Goal: Communication & Community: Answer question/provide support

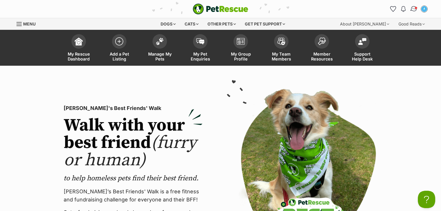
click at [410, 8] on link "Conversations" at bounding box center [414, 9] width 12 height 12
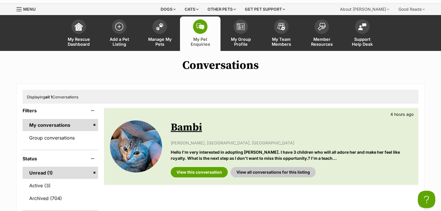
scroll to position [23, 0]
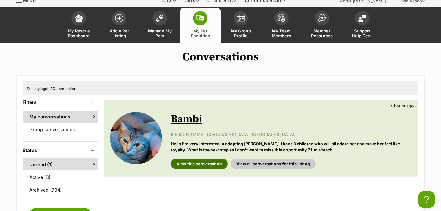
click at [215, 163] on link "View this conversation" at bounding box center [199, 164] width 57 height 10
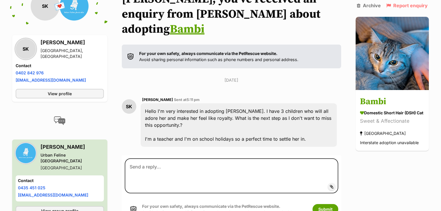
scroll to position [82, 0]
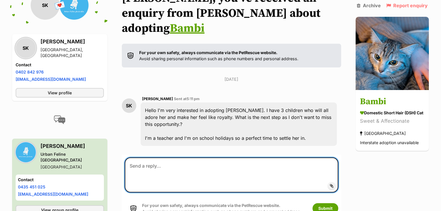
click at [189, 158] on textarea at bounding box center [232, 175] width 214 height 35
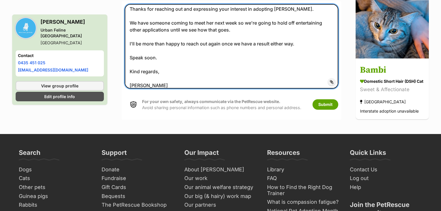
scroll to position [236, 0]
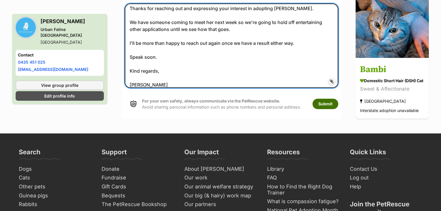
type textarea "Hi Stephen, Thanks for reaching out and expressing your interest in adopting Ba…"
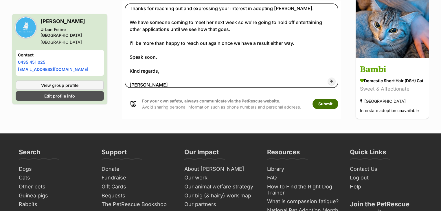
click at [322, 99] on button "Submit" at bounding box center [326, 104] width 26 height 10
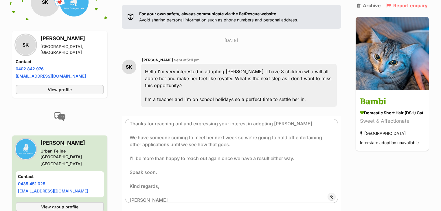
scroll to position [120, 0]
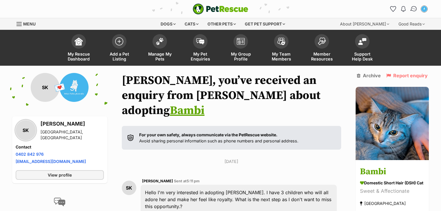
drag, startPoint x: 412, startPoint y: 8, endPoint x: 411, endPoint y: 12, distance: 3.8
click at [412, 8] on img "Conversations" at bounding box center [414, 9] width 8 height 8
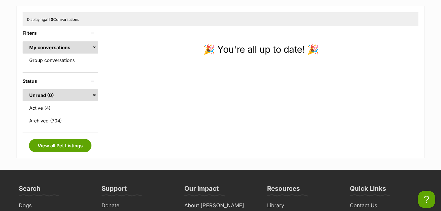
scroll to position [93, 0]
drag, startPoint x: 57, startPoint y: 108, endPoint x: 135, endPoint y: 136, distance: 83.3
click at [57, 108] on link "Active (4)" at bounding box center [61, 108] width 76 height 12
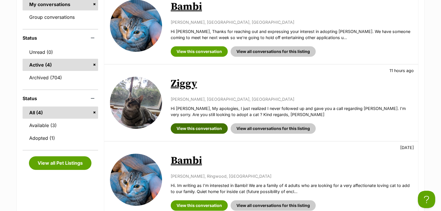
scroll to position [185, 0]
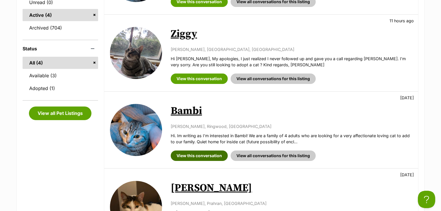
click at [205, 152] on link "View this conversation" at bounding box center [199, 156] width 57 height 10
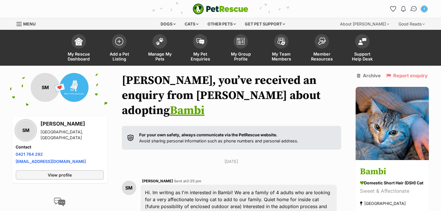
click at [414, 13] on link "Conversations" at bounding box center [414, 9] width 12 height 12
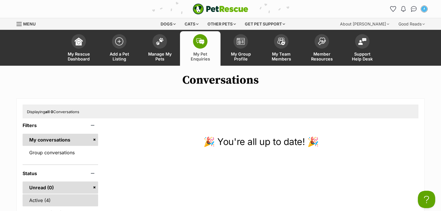
click at [57, 195] on link "Active (4)" at bounding box center [61, 200] width 76 height 12
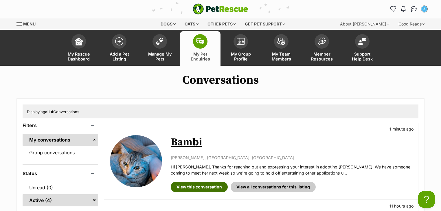
click at [209, 183] on link "View this conversation" at bounding box center [199, 187] width 57 height 10
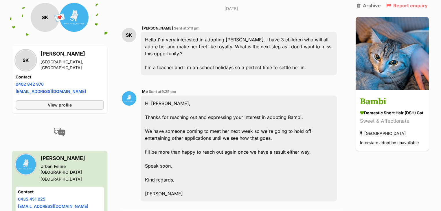
scroll to position [131, 0]
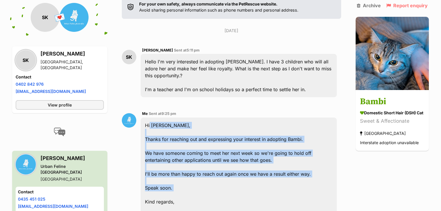
drag, startPoint x: 147, startPoint y: 109, endPoint x: 198, endPoint y: 179, distance: 86.8
click at [198, 179] on div "Hi Stephen, Thanks for reaching out and expressing your interest in adopting Ba…" at bounding box center [239, 171] width 196 height 106
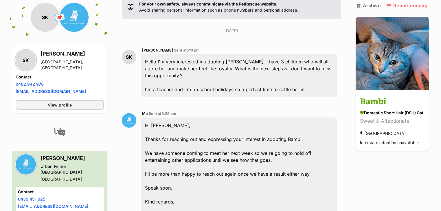
click at [194, 193] on div "Hi Stephen, Thanks for reaching out and expressing your interest in adopting Ba…" at bounding box center [239, 171] width 196 height 106
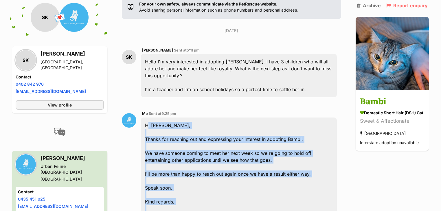
drag, startPoint x: 145, startPoint y: 109, endPoint x: 182, endPoint y: 199, distance: 97.9
click at [182, 199] on div "Hi Stephen, Thanks for reaching out and expressing your interest in adopting Ba…" at bounding box center [239, 171] width 196 height 106
copy div "Hi Stephen, Thanks for reaching out and expressing your interest in adopting Ba…"
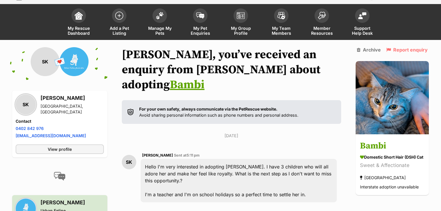
scroll to position [0, 0]
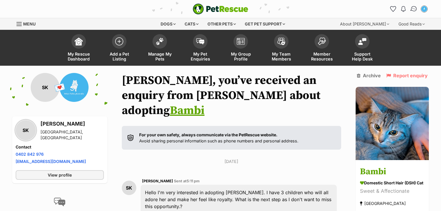
click at [412, 9] on img "Conversations" at bounding box center [414, 9] width 8 height 8
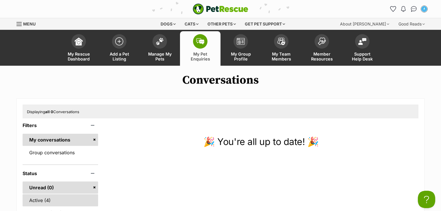
click at [59, 197] on link "Active (4)" at bounding box center [61, 200] width 76 height 12
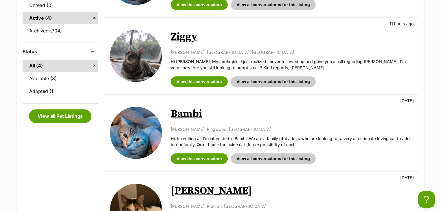
scroll to position [185, 0]
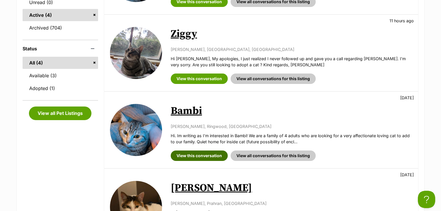
click at [197, 156] on link "View this conversation" at bounding box center [199, 156] width 57 height 10
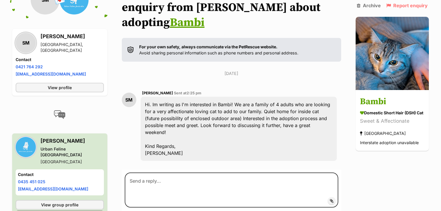
scroll to position [89, 0]
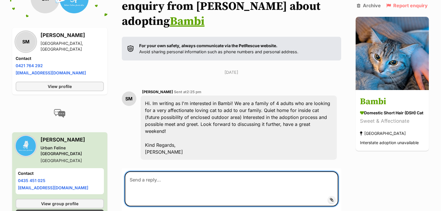
click at [166, 171] on textarea at bounding box center [232, 188] width 214 height 35
paste textarea "Hi [PERSON_NAME], Thanks for reaching out and expressing your interest in adopt…"
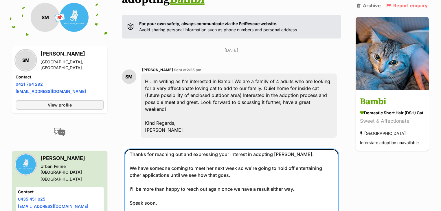
scroll to position [0, 0]
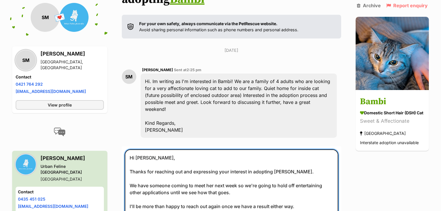
drag, startPoint x: 153, startPoint y: 136, endPoint x: 138, endPoint y: 136, distance: 15.1
click at [138, 149] on textarea "Hi [PERSON_NAME], Thanks for reaching out and expressing your interest in adopt…" at bounding box center [232, 191] width 214 height 85
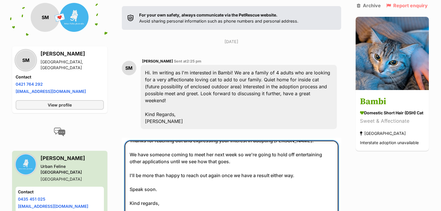
scroll to position [227, 0]
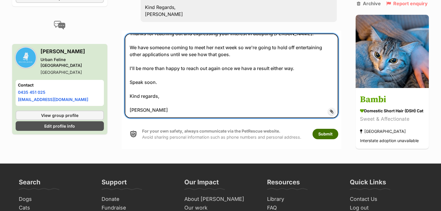
type textarea "Hi Sarah, Thanks for reaching out and expressing your interest in adopting Bamb…"
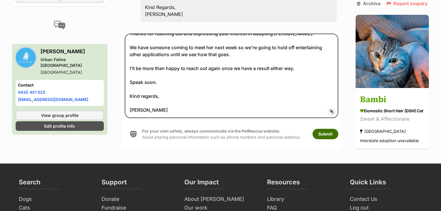
click at [324, 129] on button "Submit" at bounding box center [326, 134] width 26 height 10
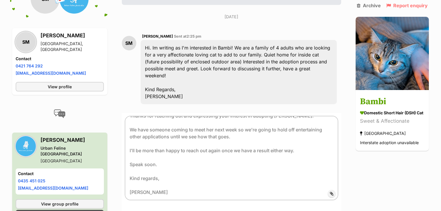
scroll to position [111, 0]
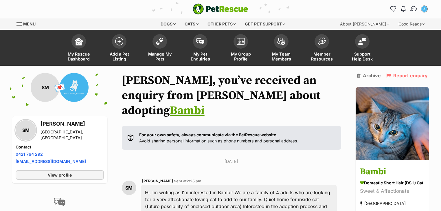
click at [412, 7] on img "Conversations" at bounding box center [414, 9] width 8 height 8
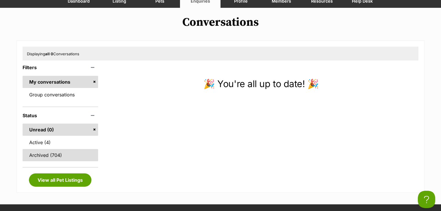
scroll to position [93, 0]
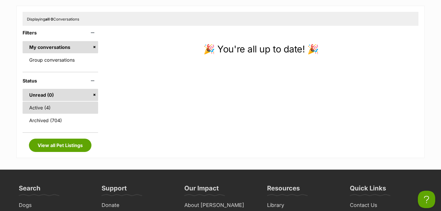
click at [50, 109] on link "Active (4)" at bounding box center [61, 108] width 76 height 12
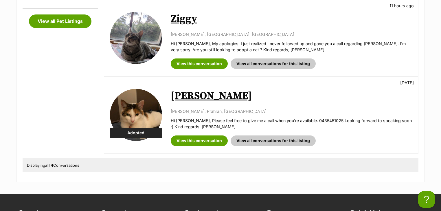
scroll to position [278, 0]
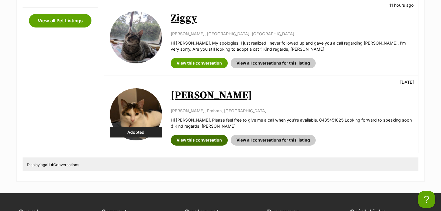
click at [203, 142] on link "View this conversation" at bounding box center [199, 140] width 57 height 10
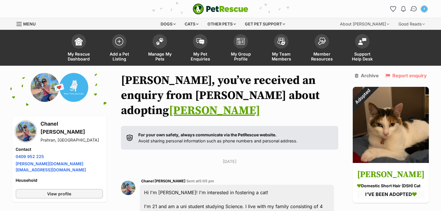
click at [413, 8] on img "Conversations" at bounding box center [414, 9] width 8 height 8
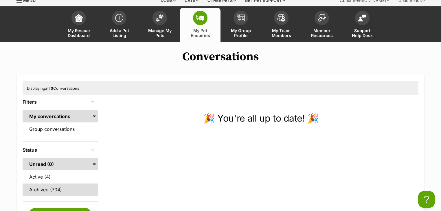
scroll to position [46, 0]
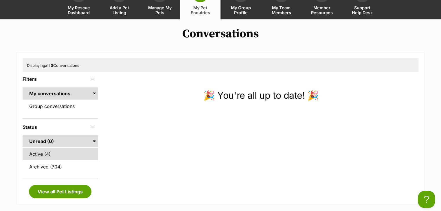
click at [58, 153] on link "Active (4)" at bounding box center [61, 154] width 76 height 12
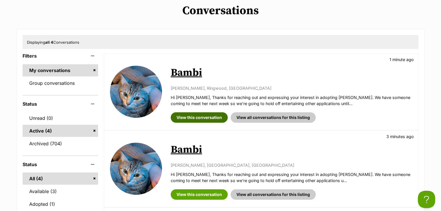
click at [184, 117] on link "View this conversation" at bounding box center [199, 117] width 57 height 10
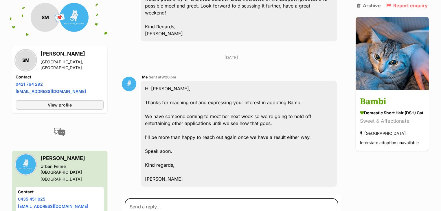
scroll to position [210, 0]
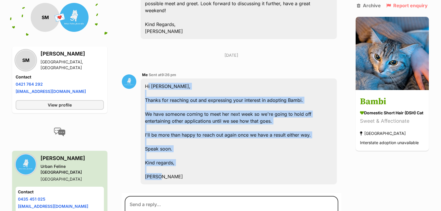
drag, startPoint x: 146, startPoint y: 63, endPoint x: 186, endPoint y: 153, distance: 98.6
click at [186, 153] on div "Hi Sarah, Thanks for reaching out and expressing your interest in adopting Bamb…" at bounding box center [239, 131] width 196 height 106
copy div "Hi Sarah, Thanks for reaching out and expressing your interest in adopting Bamb…"
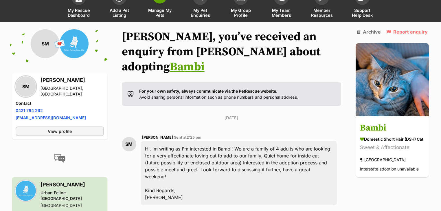
scroll to position [0, 0]
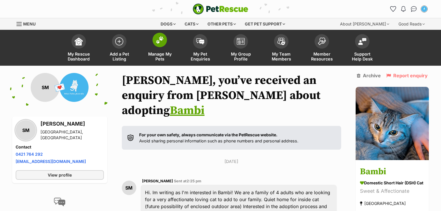
click at [159, 48] on link "Manage My Pets" at bounding box center [160, 48] width 41 height 34
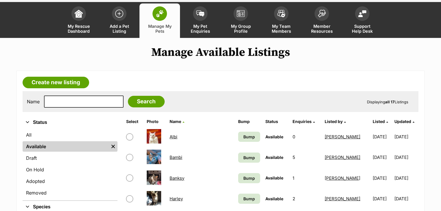
scroll to position [162, 0]
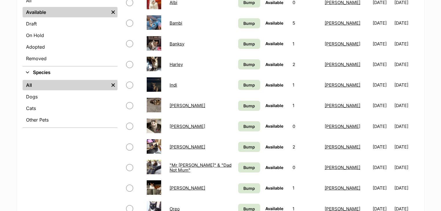
click at [187, 164] on link ""Mr [PERSON_NAME]" & "Dad Not Mum"" at bounding box center [201, 167] width 62 height 10
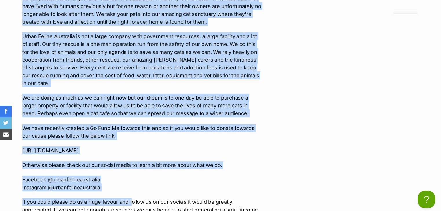
scroll to position [1092, 0]
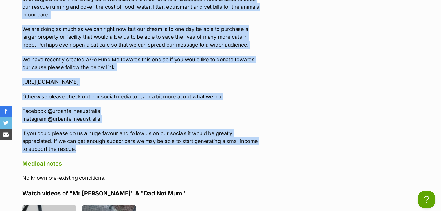
drag, startPoint x: 22, startPoint y: 68, endPoint x: 129, endPoint y: 142, distance: 129.5
copy div "***WE'RE ALWAYS ON THE LOOKOUT FOR [PERSON_NAME] CARERS TO HELP US OUT SO IF YO…"
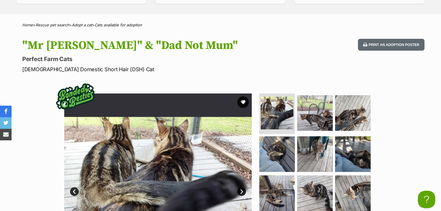
scroll to position [120, 0]
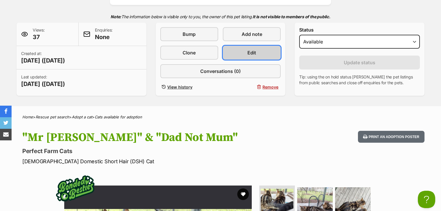
click at [260, 50] on link "Edit" at bounding box center [252, 53] width 58 height 14
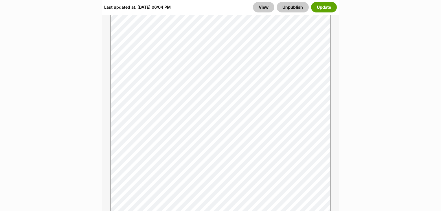
scroll to position [556, 0]
click at [321, 3] on button "Update" at bounding box center [324, 7] width 26 height 10
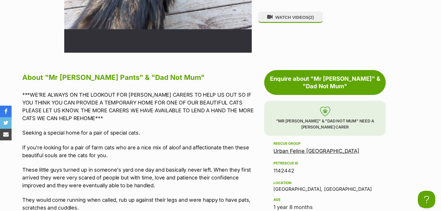
scroll to position [556, 0]
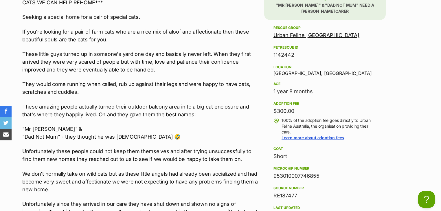
drag, startPoint x: 323, startPoint y: 173, endPoint x: 275, endPoint y: 175, distance: 47.5
click at [275, 175] on div "953010007746855" at bounding box center [325, 176] width 103 height 8
copy div "953010007746855"
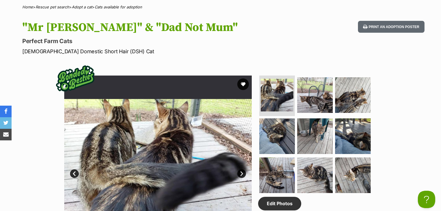
scroll to position [93, 0]
